Goal: Find specific page/section: Find specific page/section

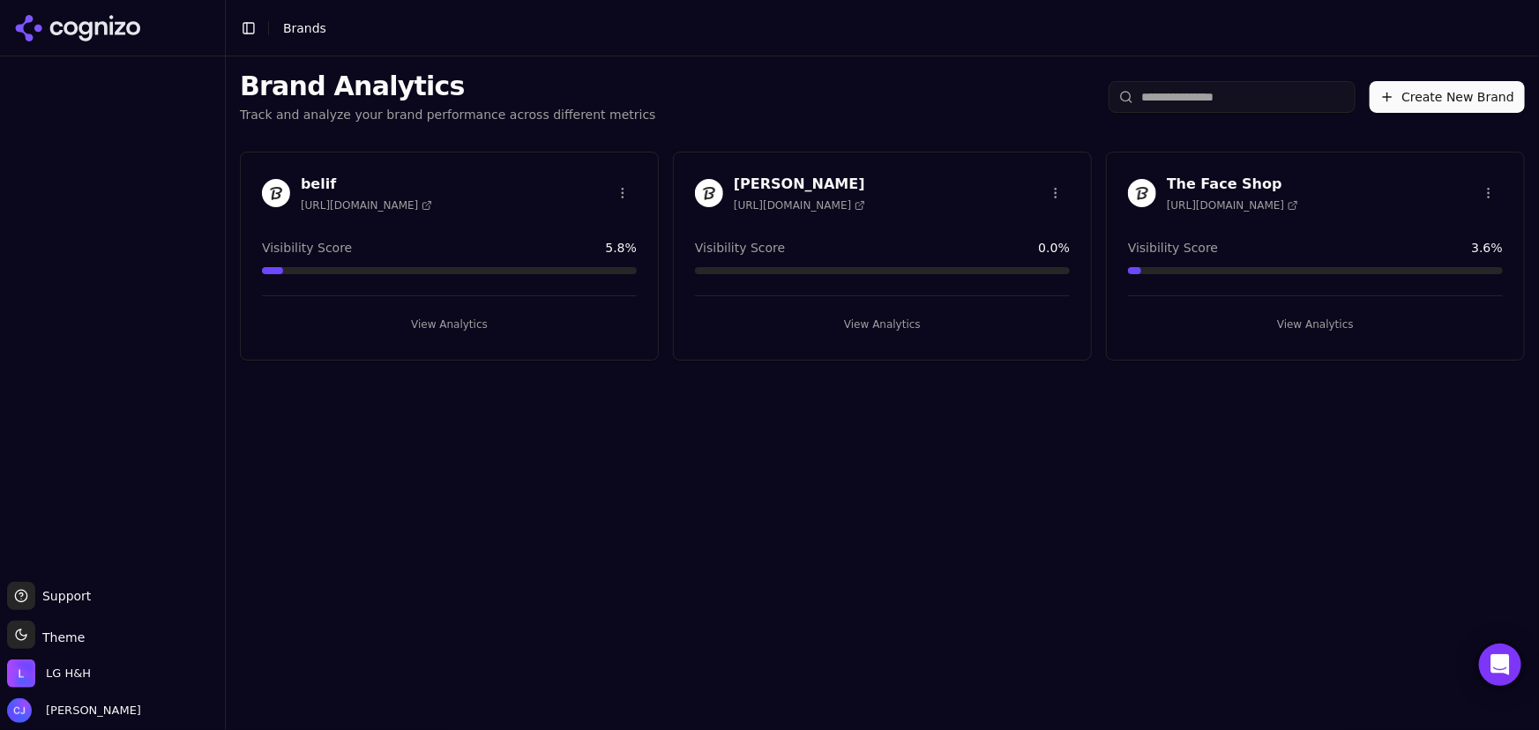
click at [880, 186] on div "[PERSON_NAME] [URL][DOMAIN_NAME]" at bounding box center [882, 193] width 375 height 39
click at [782, 183] on h3 "[PERSON_NAME]" at bounding box center [799, 184] width 131 height 21
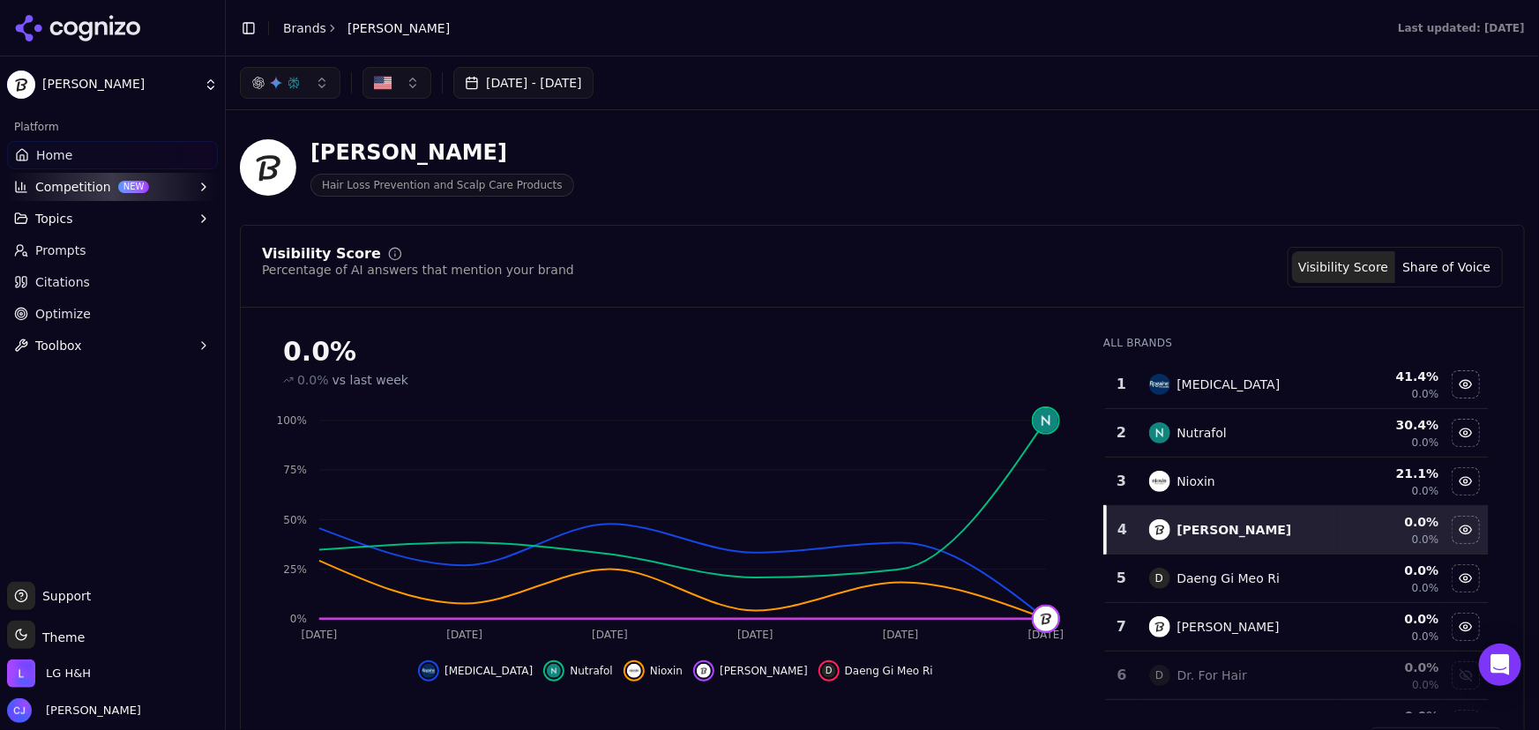
scroll to position [79, 0]
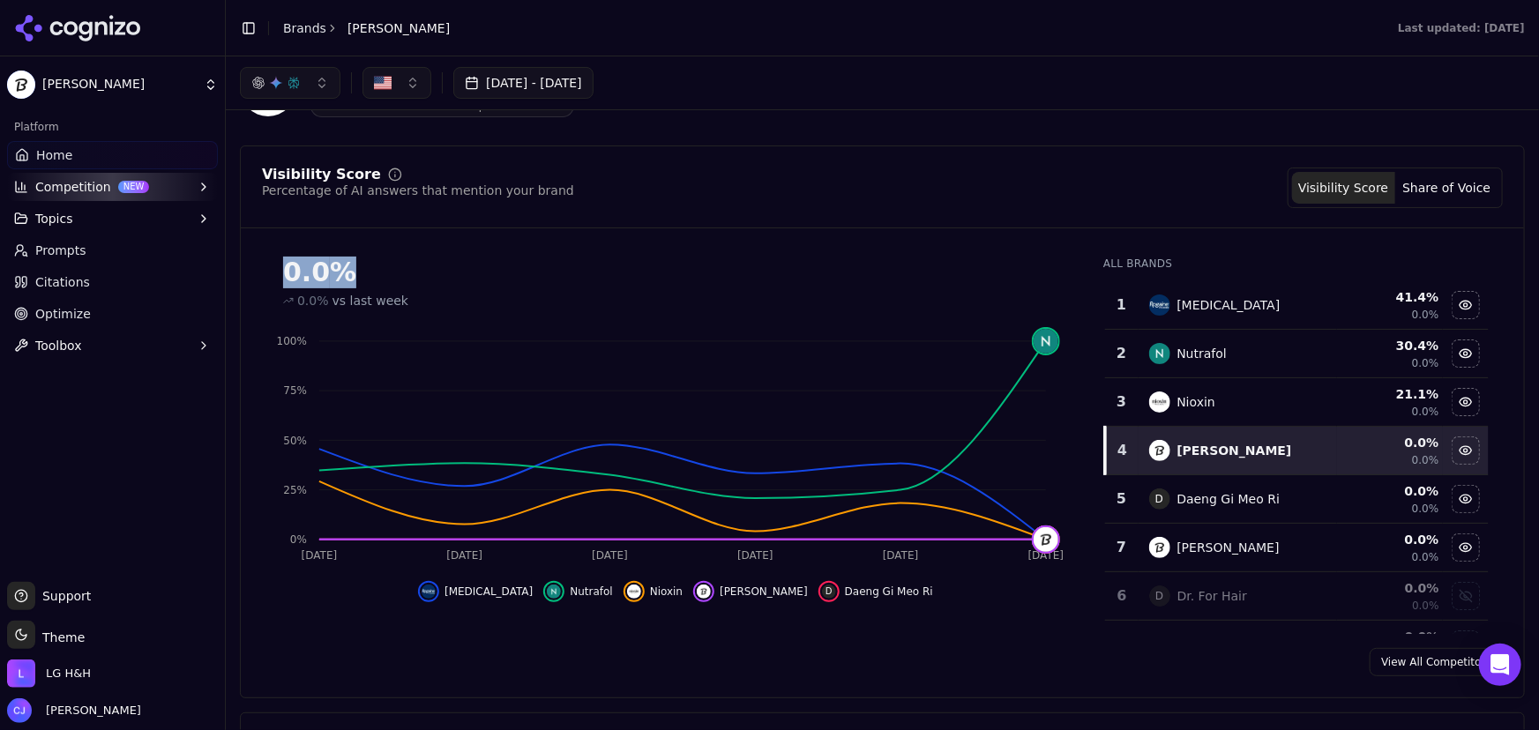
drag, startPoint x: 304, startPoint y: 281, endPoint x: 347, endPoint y: 279, distance: 42.4
click at [347, 279] on div "0.0 %" at bounding box center [675, 273] width 785 height 32
click at [738, 292] on div "0.0% vs last week" at bounding box center [675, 301] width 785 height 18
click at [137, 254] on link "Prompts" at bounding box center [112, 250] width 211 height 28
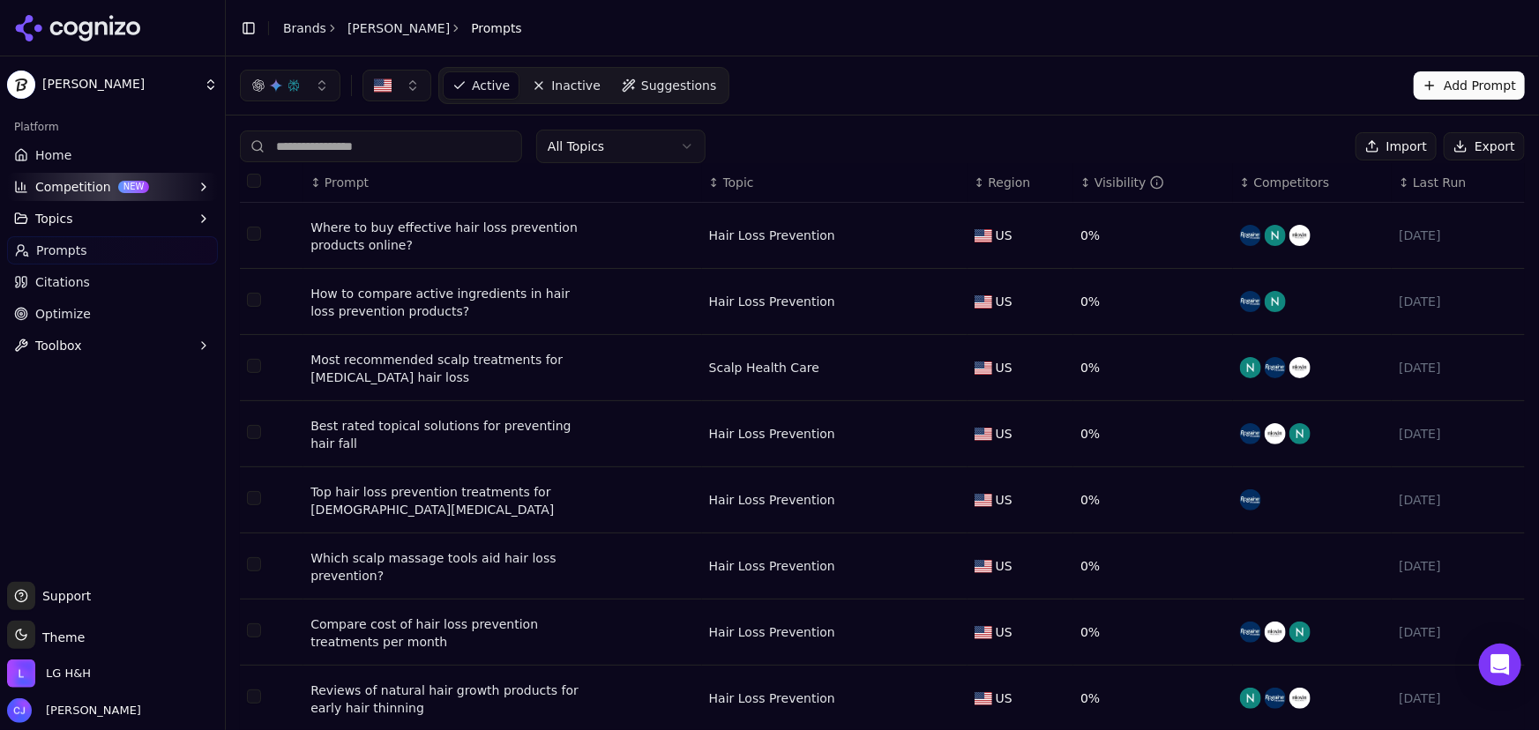
click at [648, 150] on html "[PERSON_NAME] Platform Home Competition NEW Topics Prompts Citations Optimize T…" at bounding box center [769, 365] width 1539 height 730
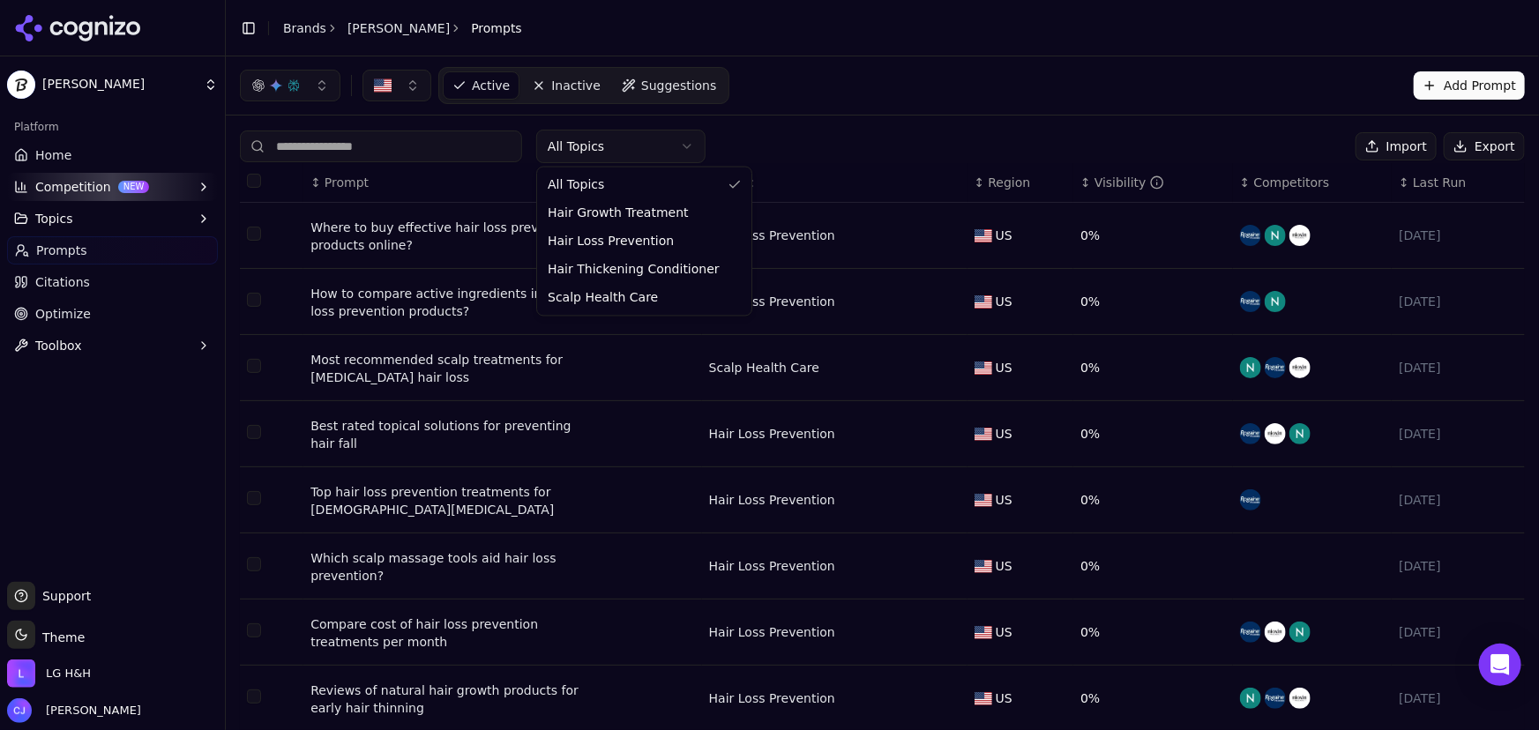
click at [860, 133] on html "[PERSON_NAME] Platform Home Competition NEW Topics Prompts Citations Optimize T…" at bounding box center [769, 365] width 1539 height 730
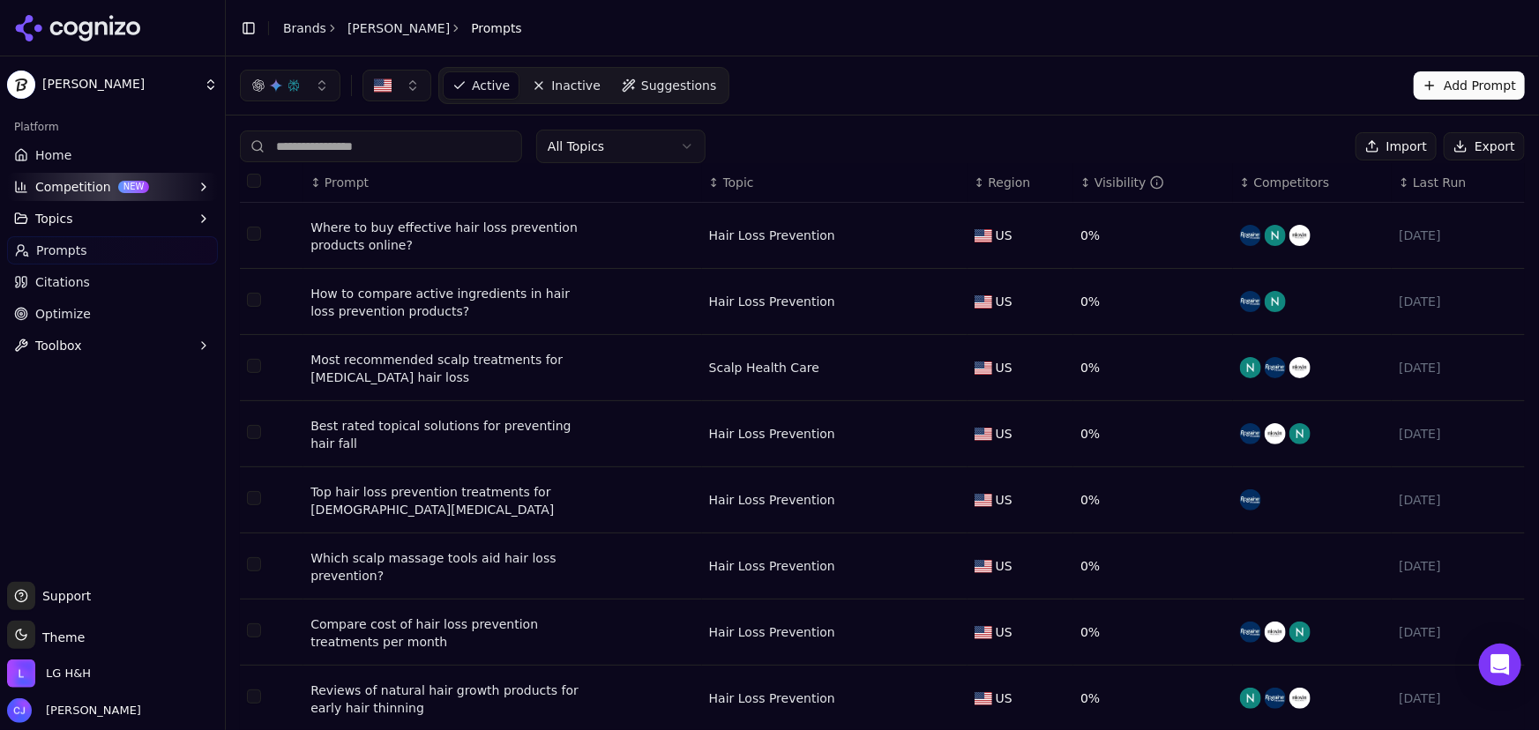
click at [137, 310] on link "Optimize" at bounding box center [112, 314] width 211 height 28
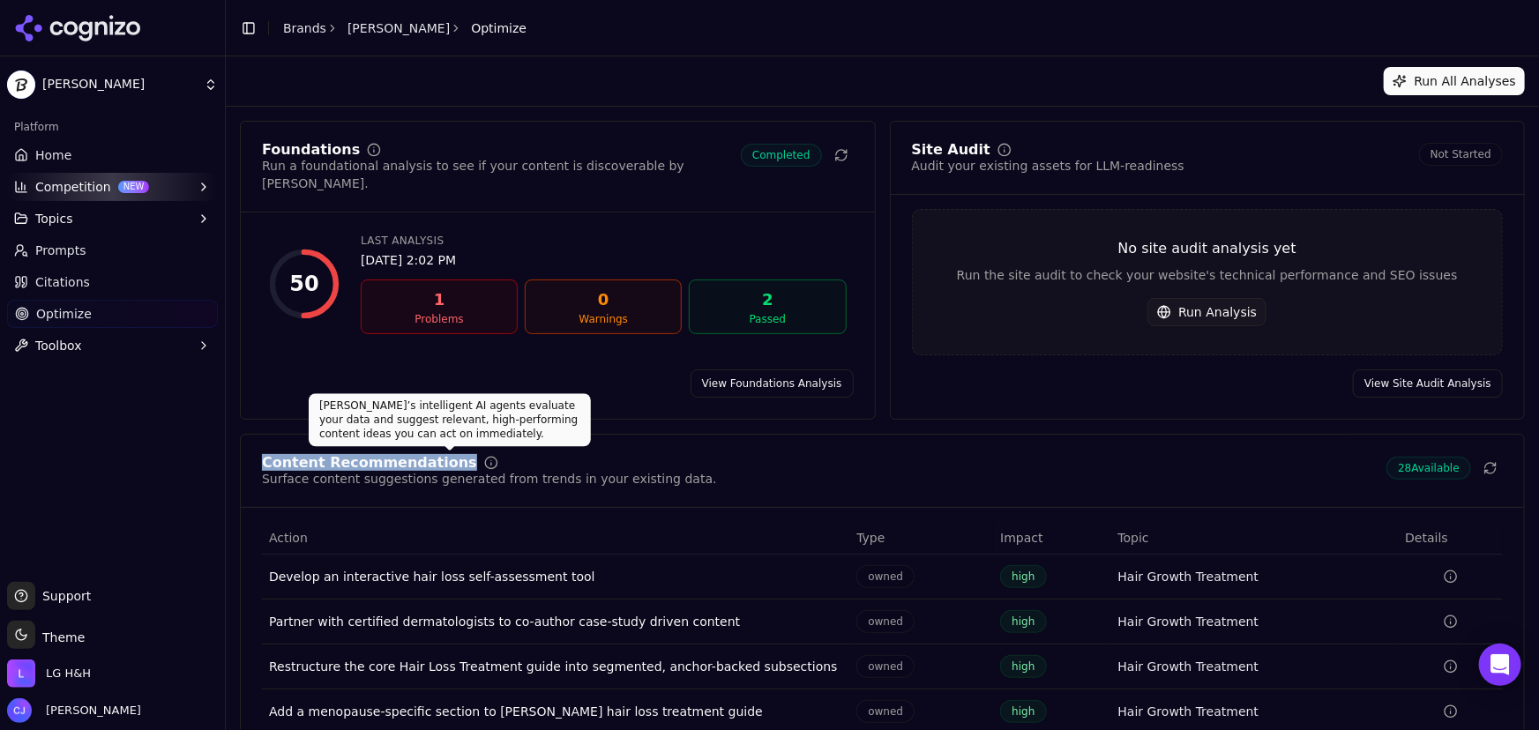
drag, startPoint x: 258, startPoint y: 460, endPoint x: 446, endPoint y: 464, distance: 188.8
click at [447, 465] on div "Content Recommendations Surface content suggestions generated from trends in yo…" at bounding box center [882, 482] width 1283 height 52
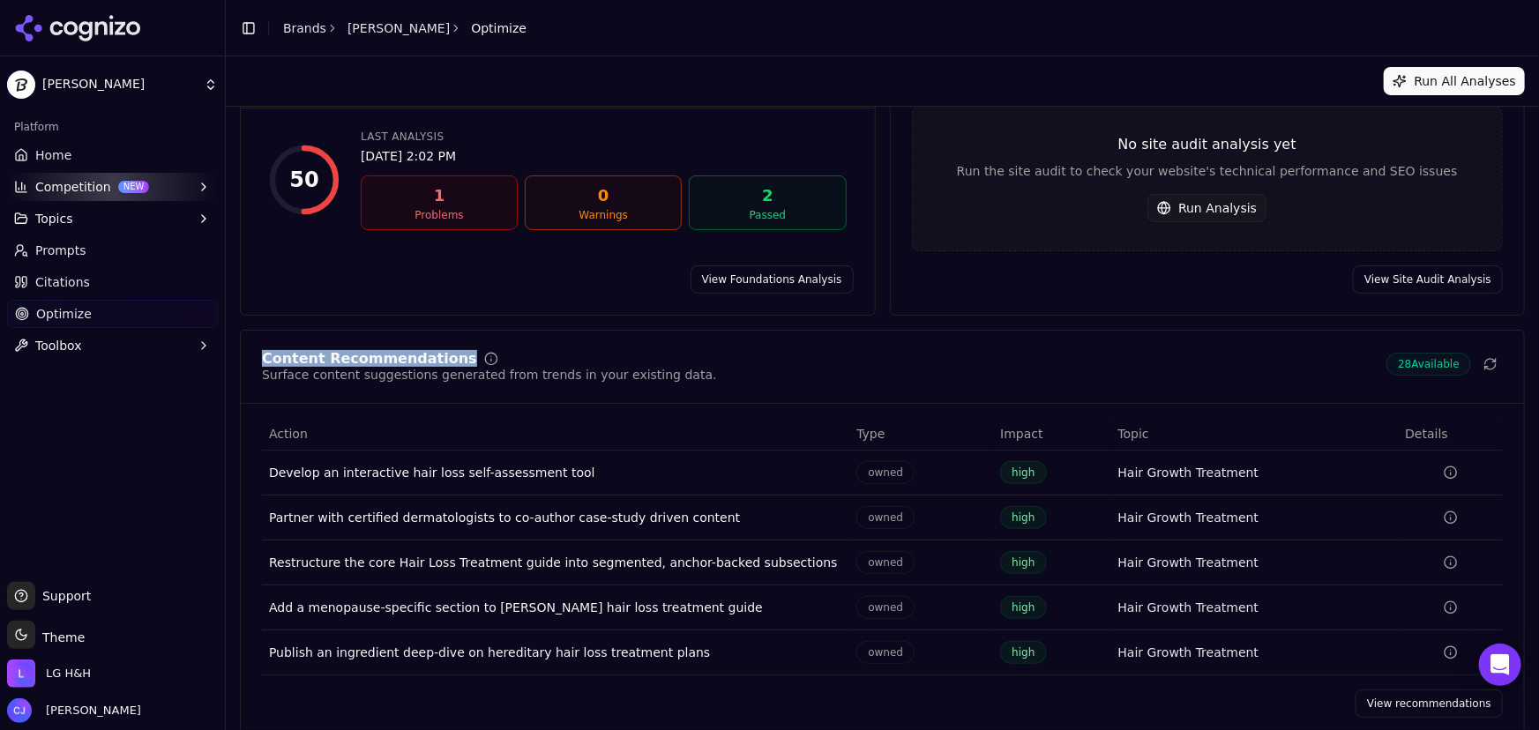
scroll to position [127, 0]
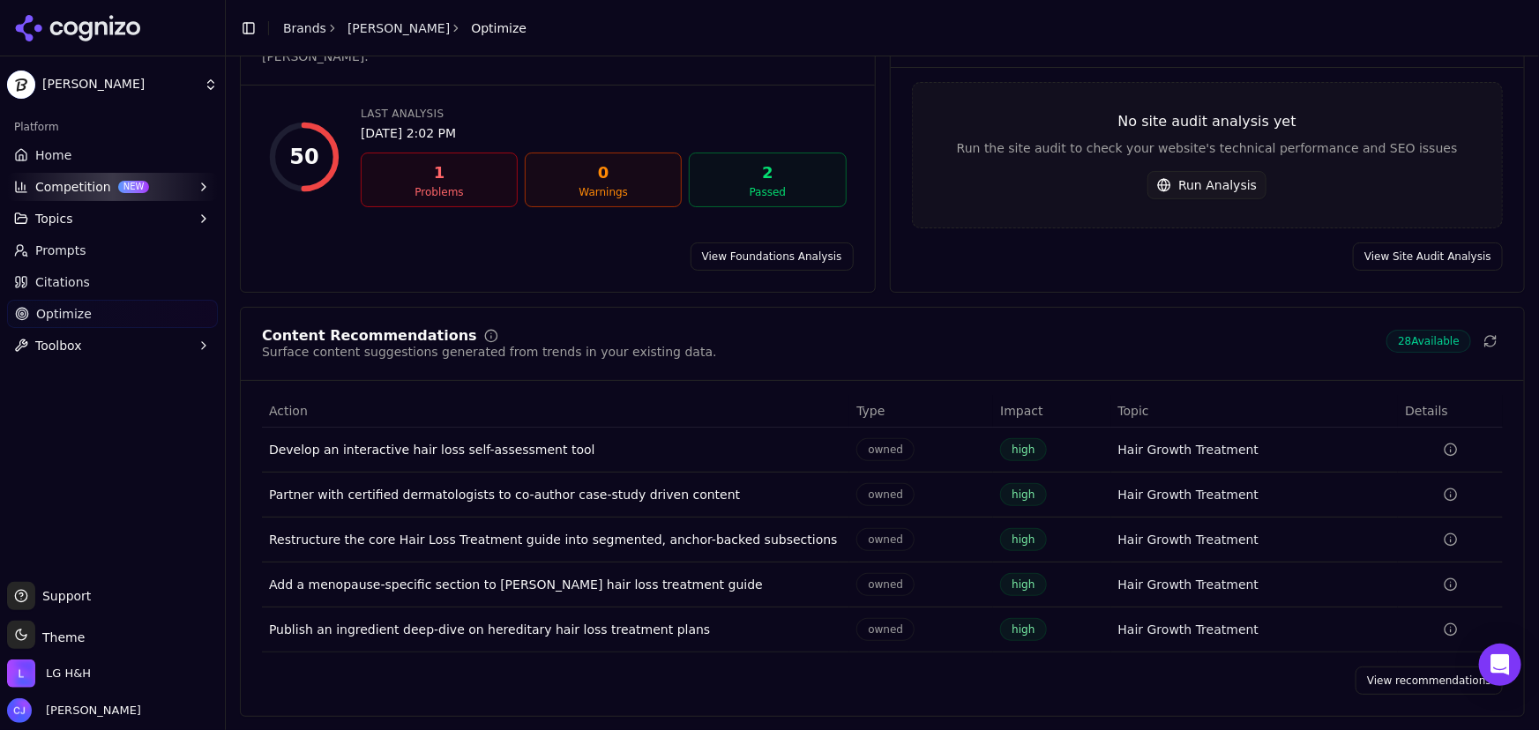
click at [918, 362] on div "Content Recommendations Surface content suggestions generated from trends in yo…" at bounding box center [882, 355] width 1283 height 52
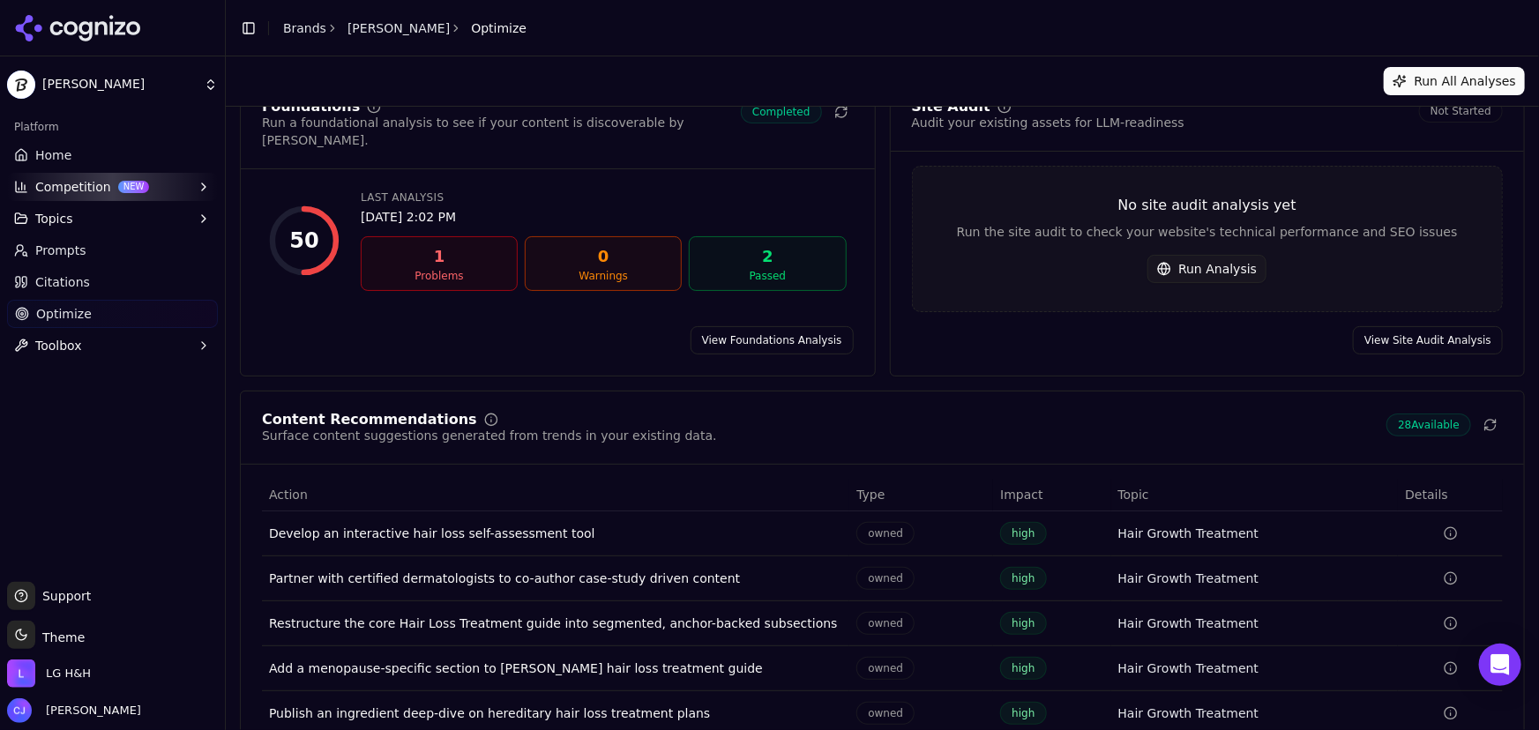
scroll to position [0, 0]
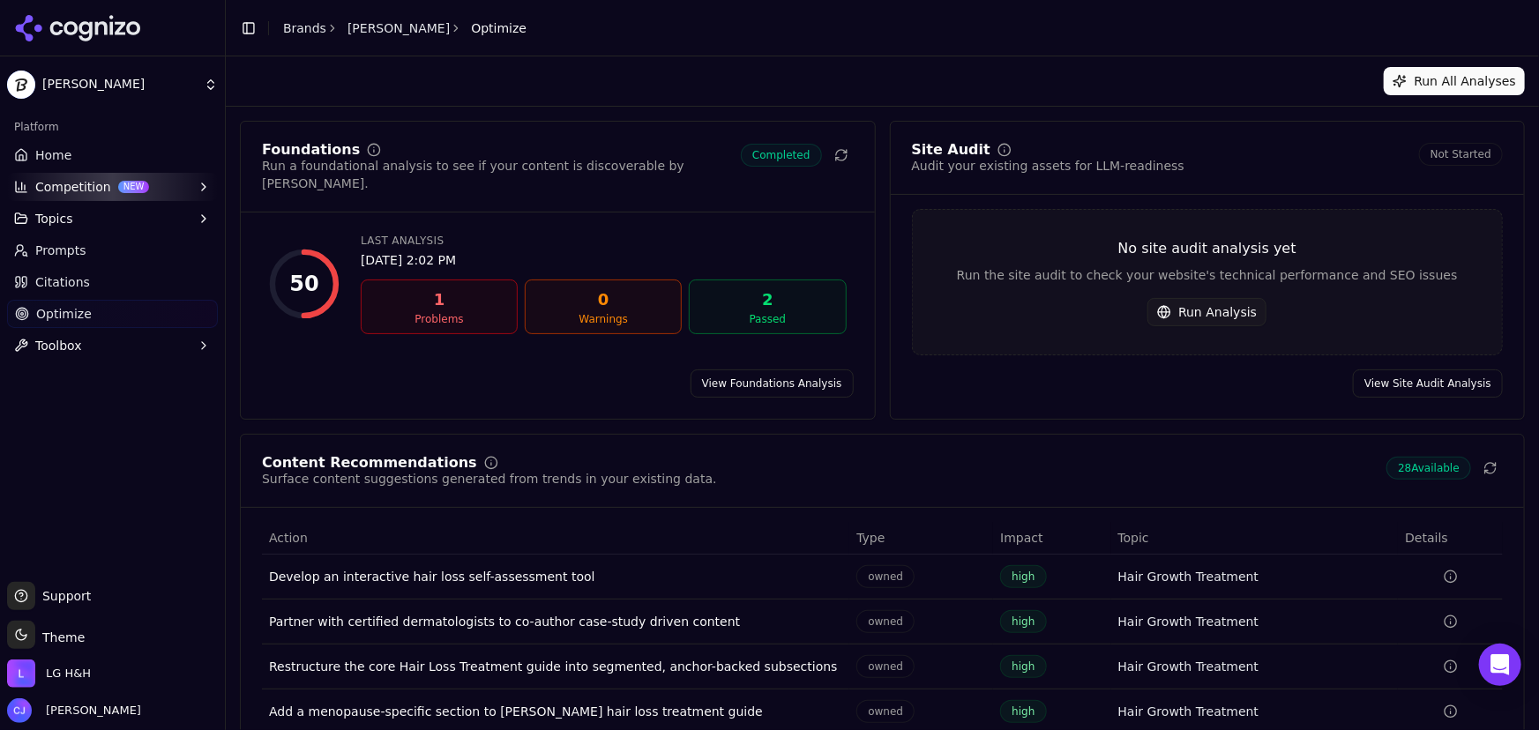
click at [141, 219] on button "Topics" at bounding box center [112, 219] width 211 height 28
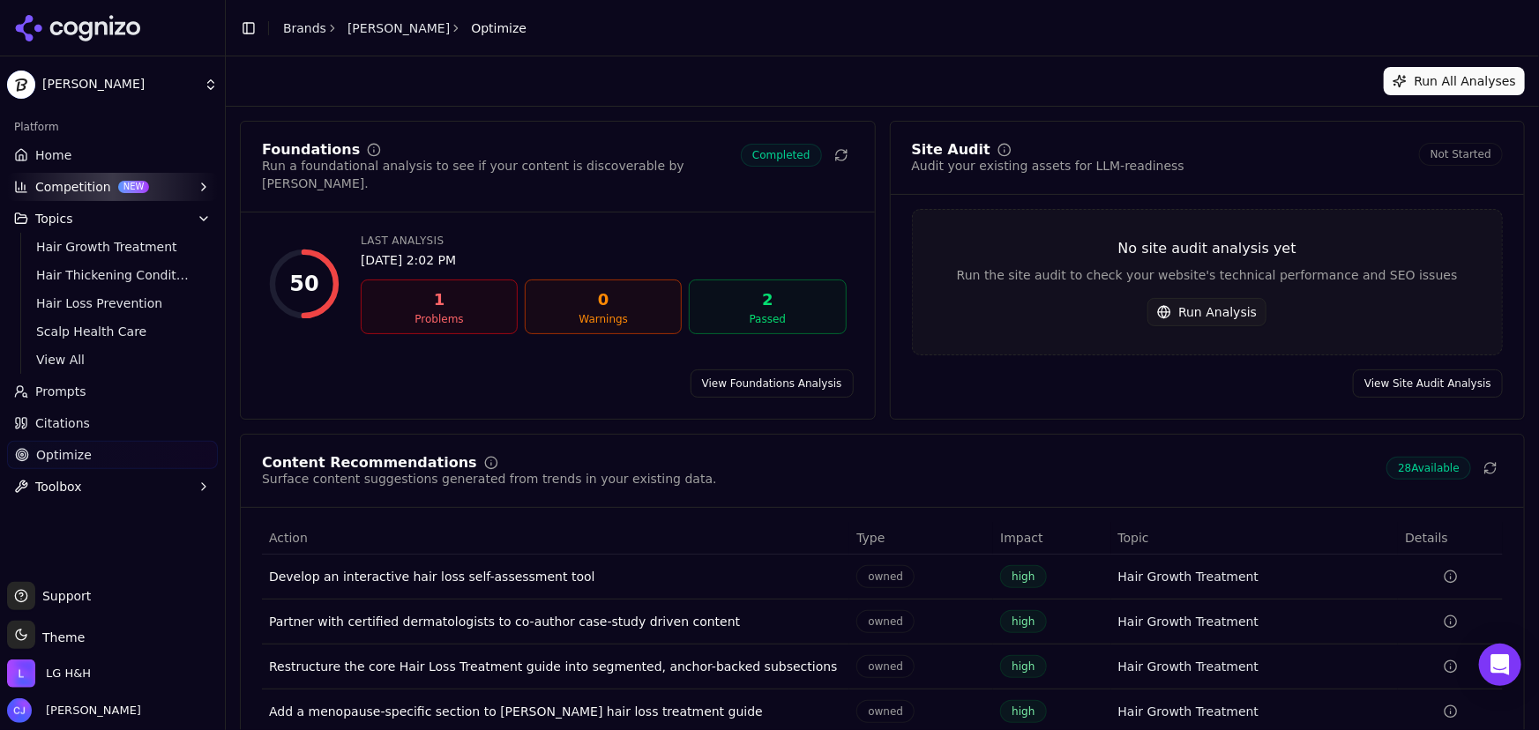
click at [109, 221] on button "Topics" at bounding box center [112, 219] width 211 height 28
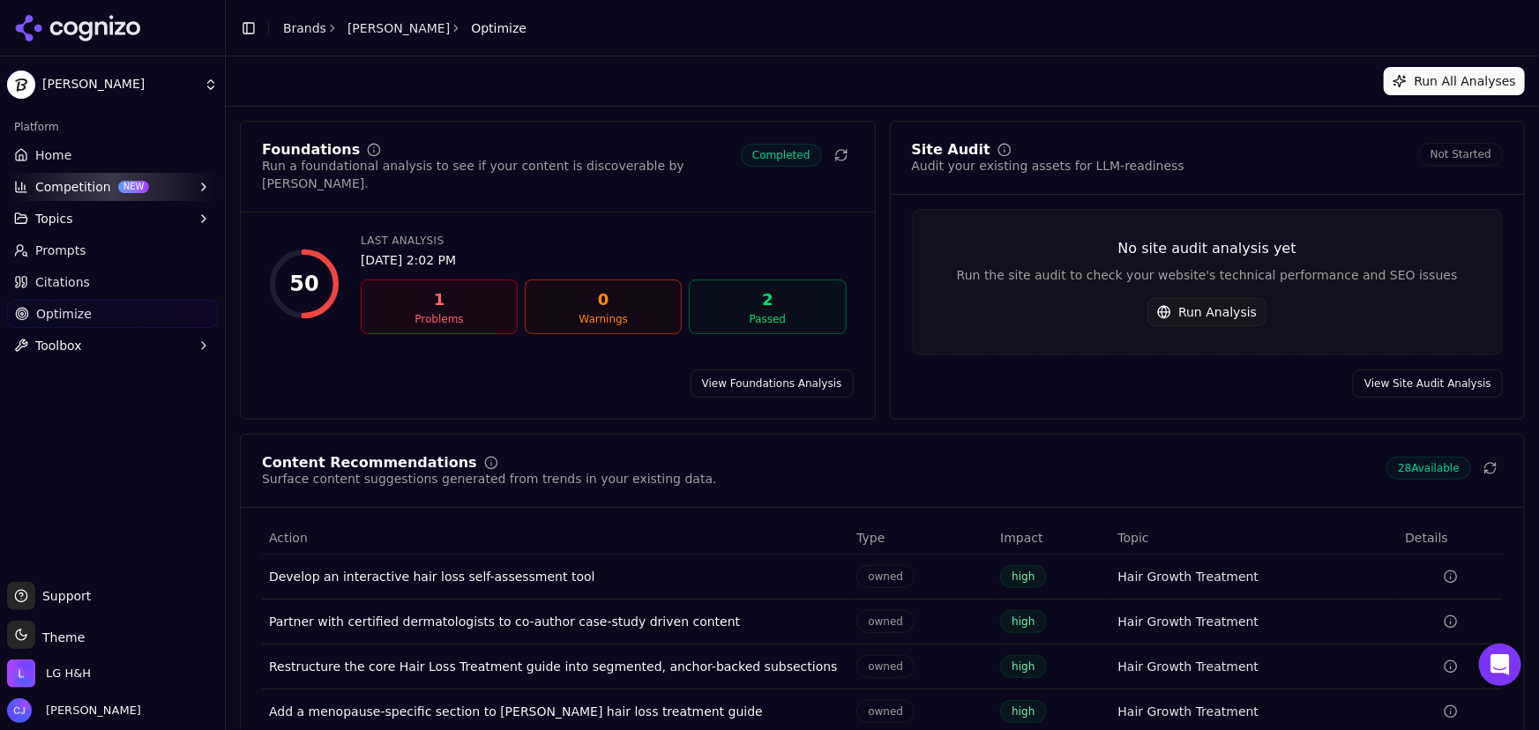
click at [109, 221] on button "Topics" at bounding box center [112, 219] width 211 height 28
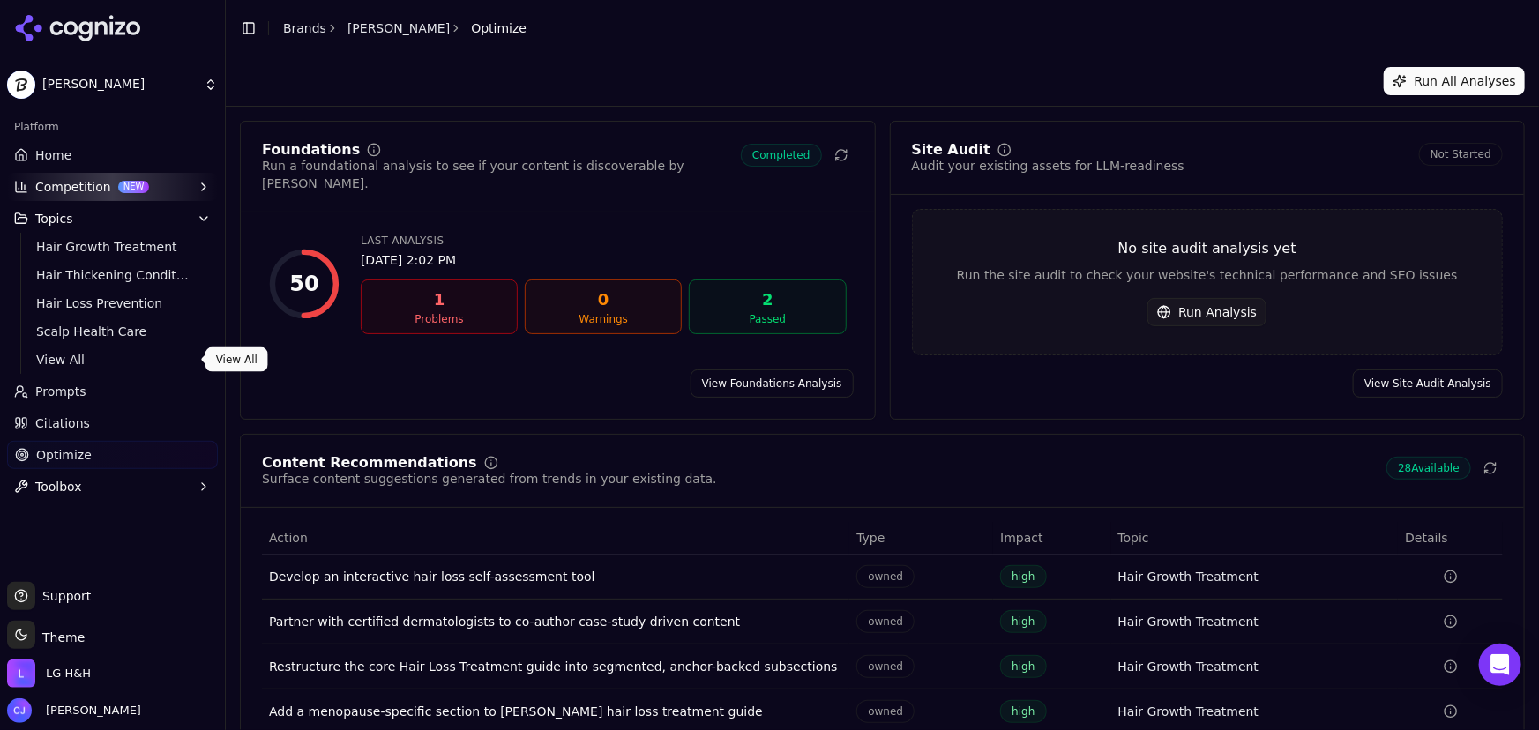
click at [62, 357] on span "View All" at bounding box center [112, 360] width 153 height 18
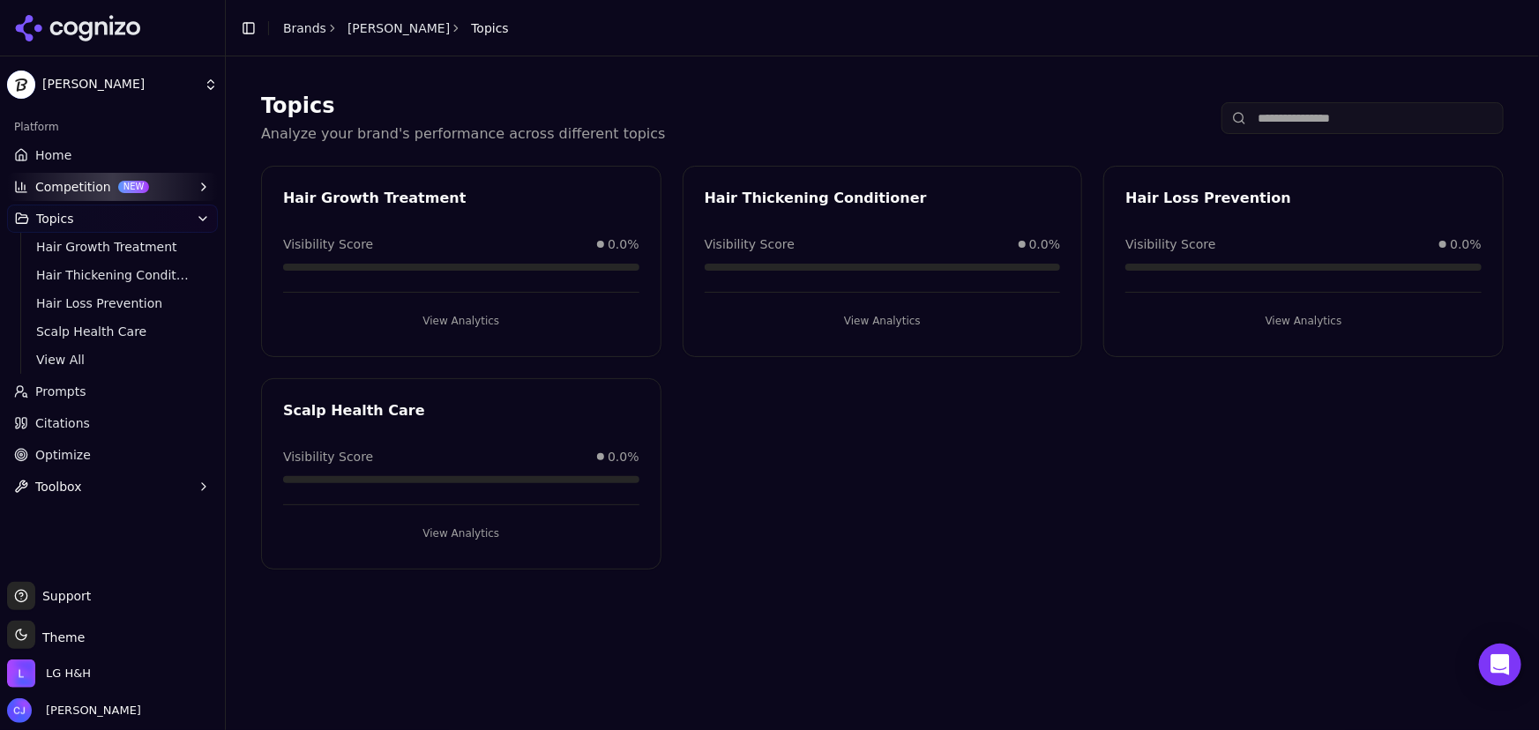
click at [114, 382] on link "Prompts" at bounding box center [112, 391] width 211 height 28
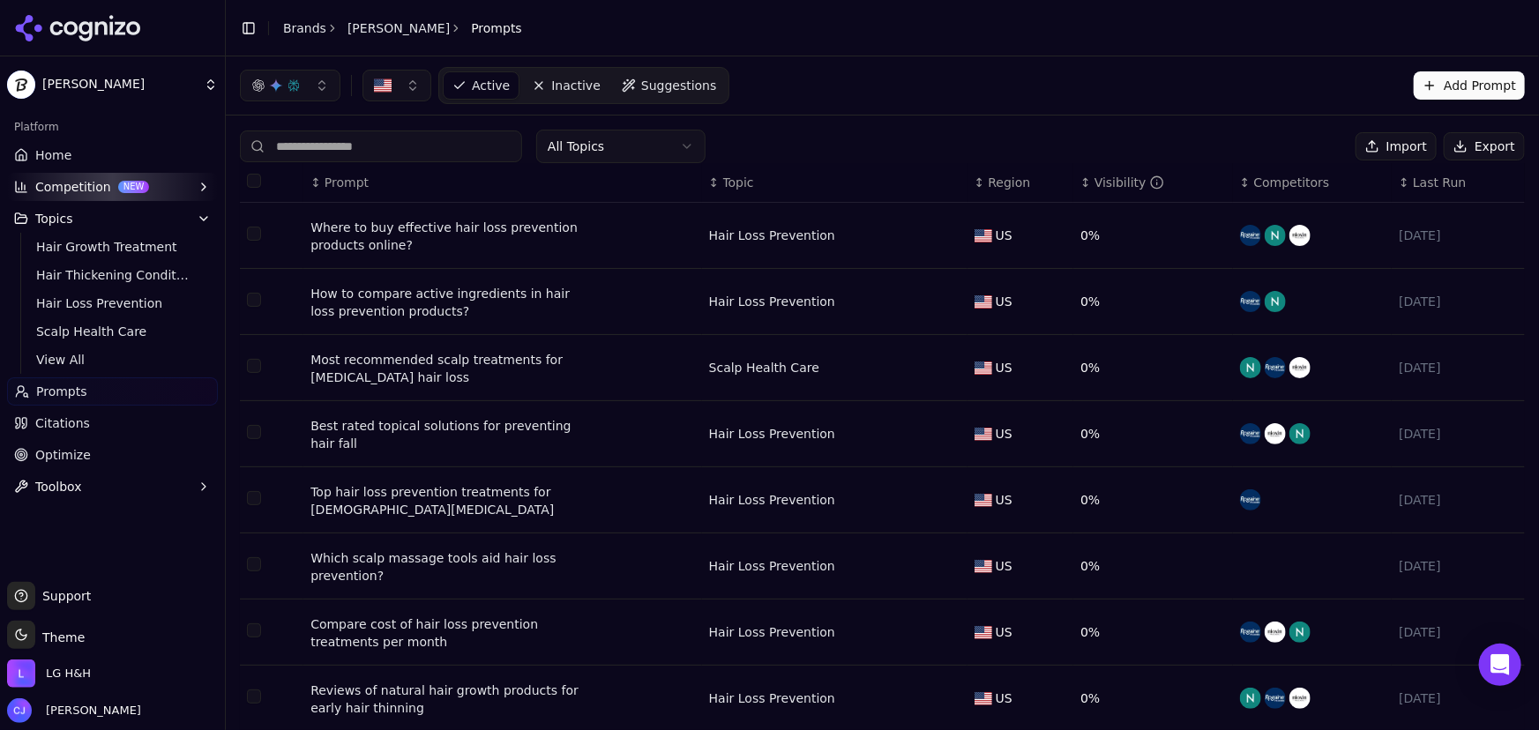
click at [643, 136] on html "[PERSON_NAME] Platform Home Competition NEW Topics Hair Growth Treatment Hair T…" at bounding box center [769, 365] width 1539 height 730
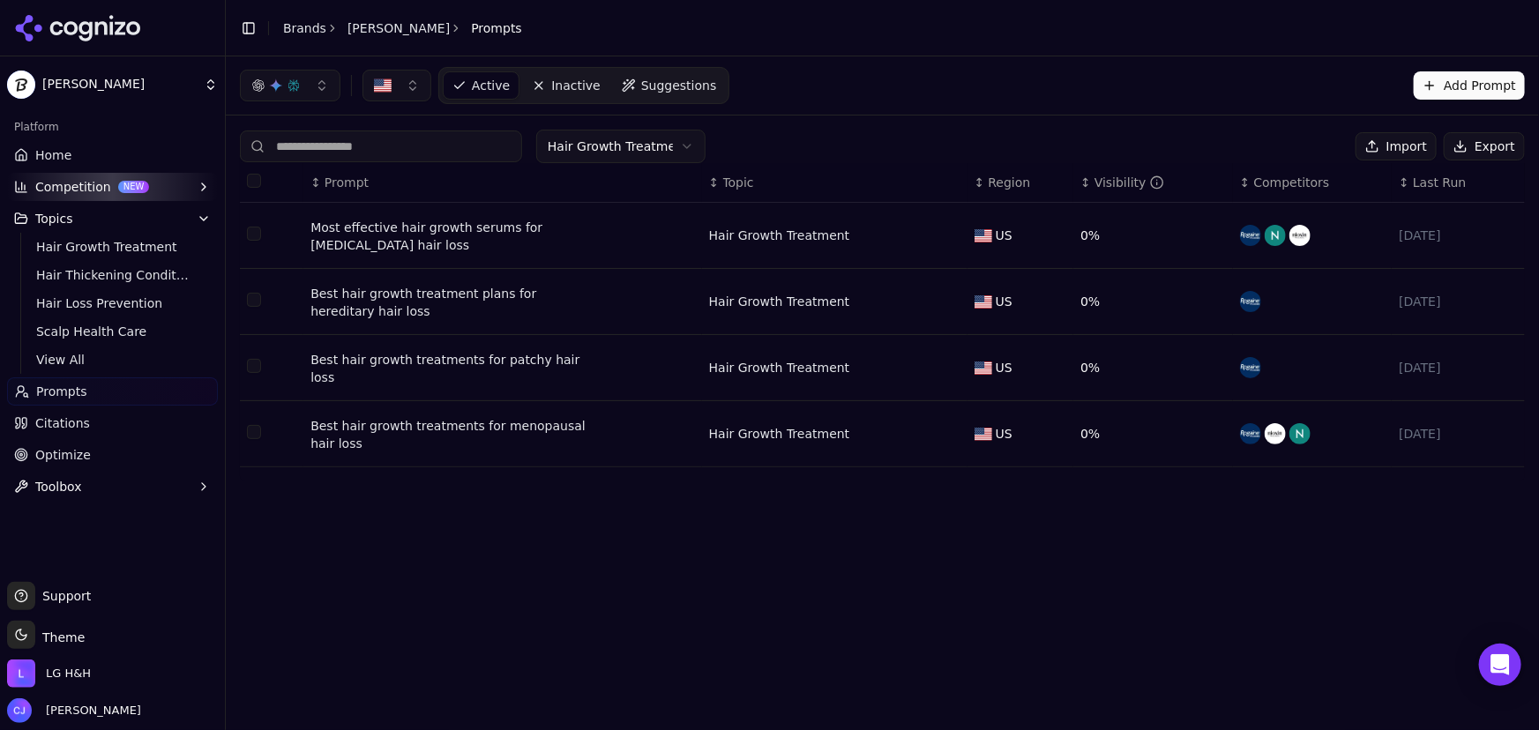
click at [86, 452] on link "Optimize" at bounding box center [112, 455] width 211 height 28
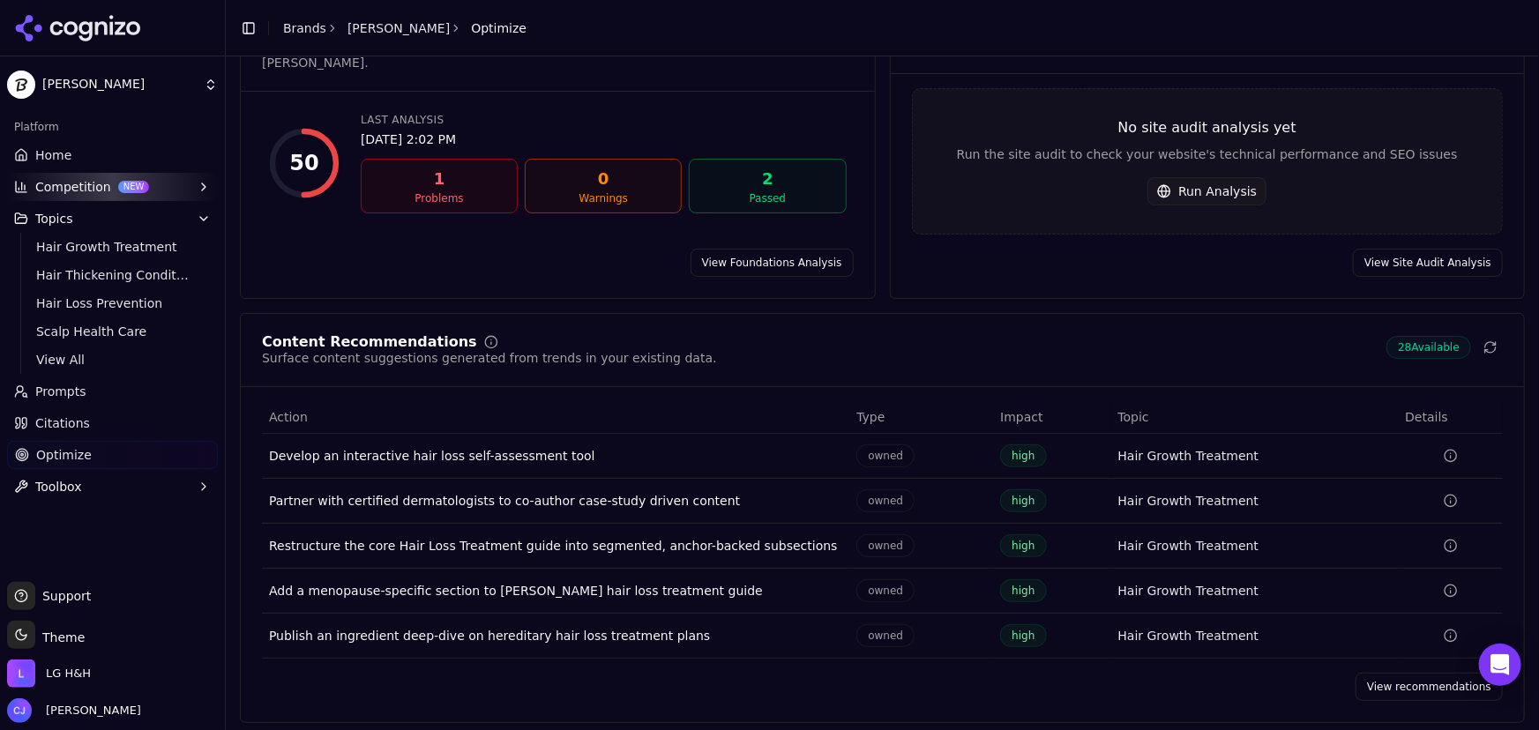
scroll to position [127, 0]
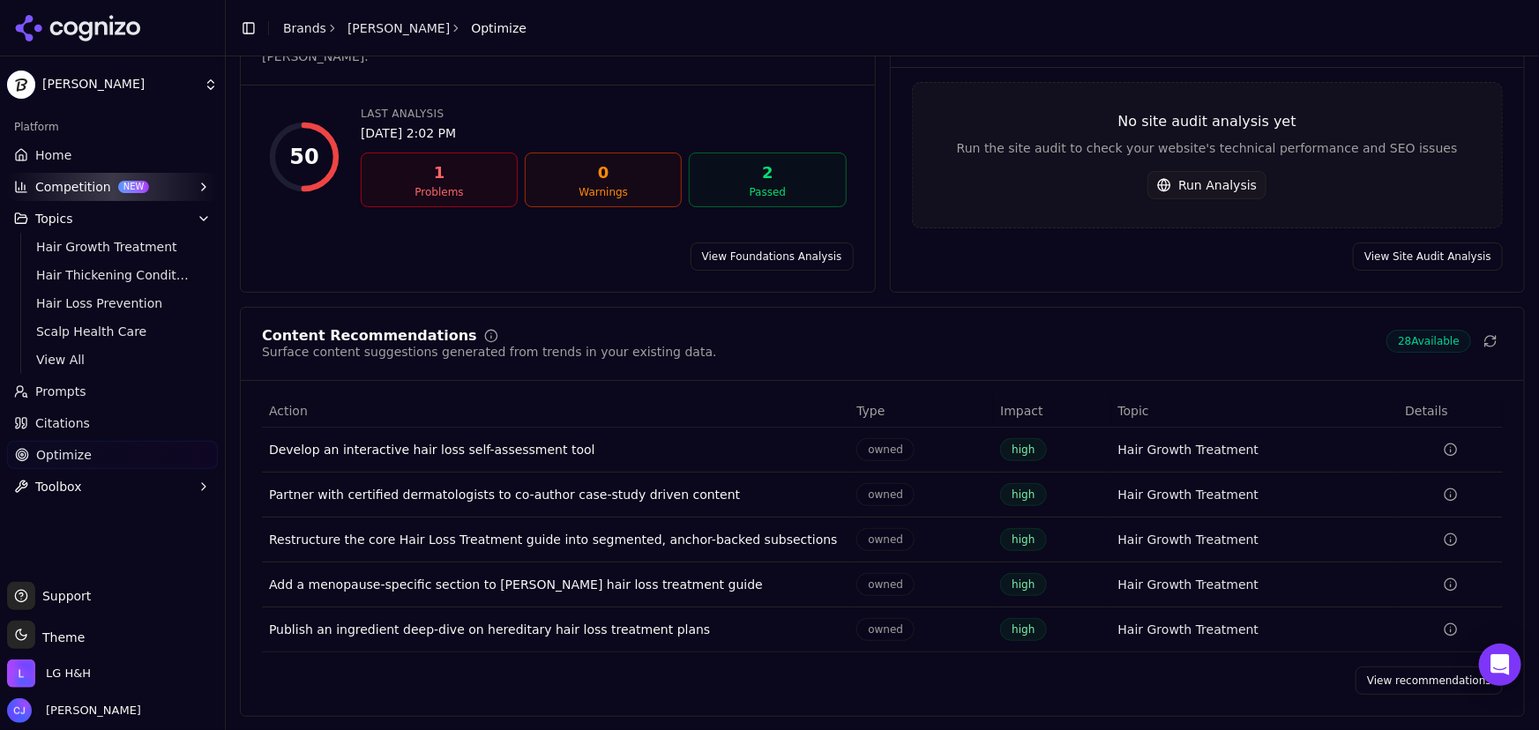
click at [483, 456] on div "Develop an interactive hair loss self-assessment tool" at bounding box center [555, 450] width 573 height 18
click at [132, 393] on link "Prompts" at bounding box center [112, 391] width 211 height 28
